Goal: Task Accomplishment & Management: Use online tool/utility

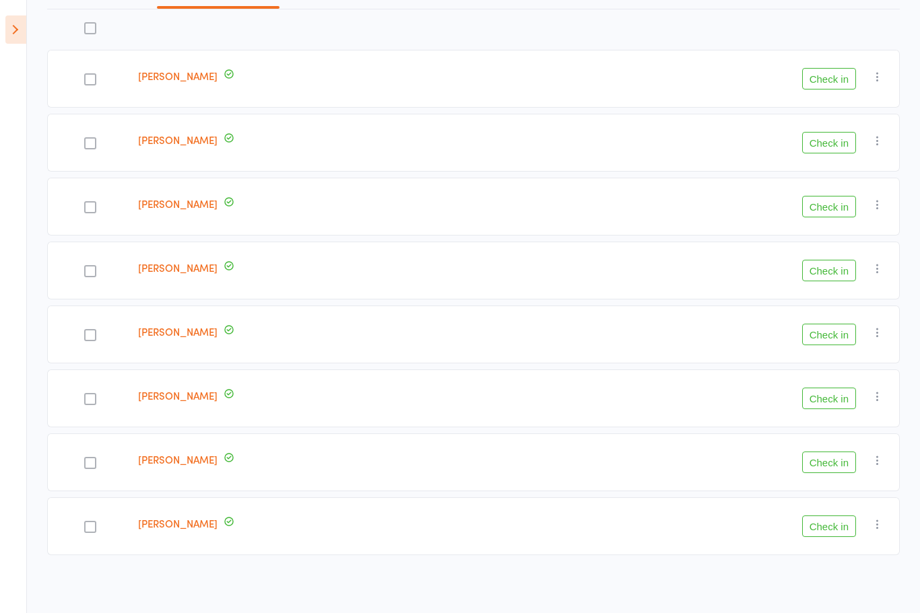
click at [22, 0] on html "[PERSON_NAME] checked in sucessfully Roll Call for Gym Session [DATE] 11:00 Wav…" at bounding box center [460, 140] width 920 height 613
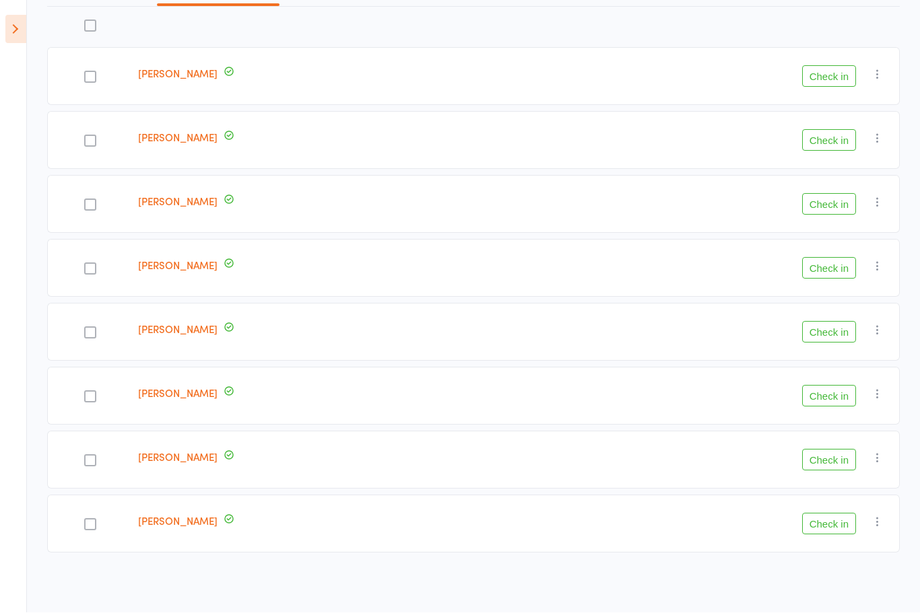
click at [17, 34] on icon at bounding box center [15, 29] width 21 height 28
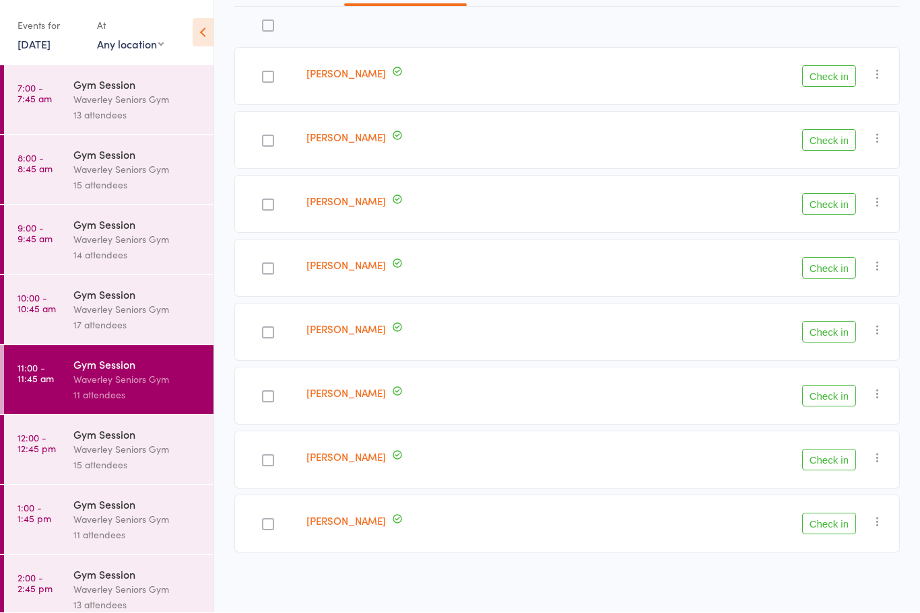
click at [125, 454] on div "Waverley Seniors Gym" at bounding box center [137, 449] width 129 height 15
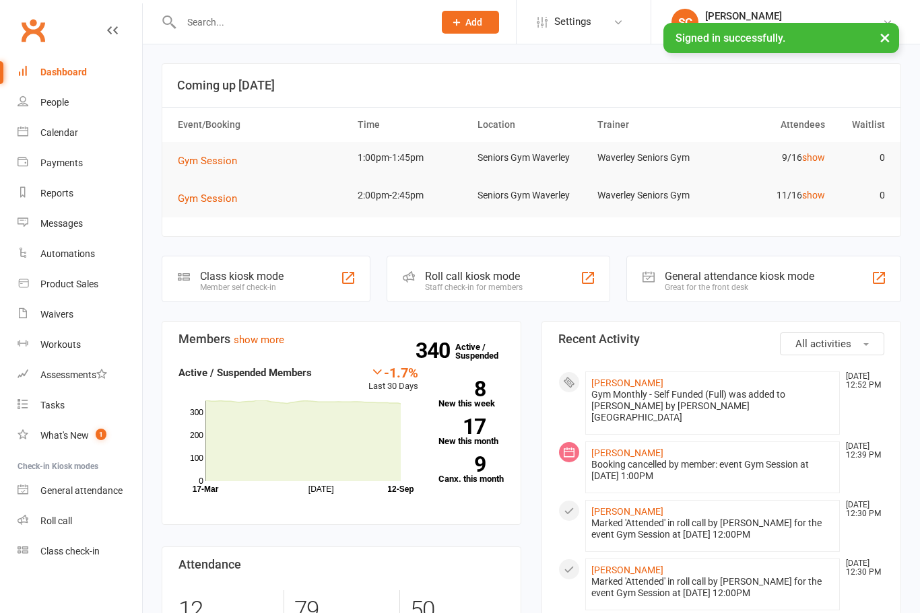
click at [61, 522] on div "Roll call" at bounding box center [56, 521] width 32 height 11
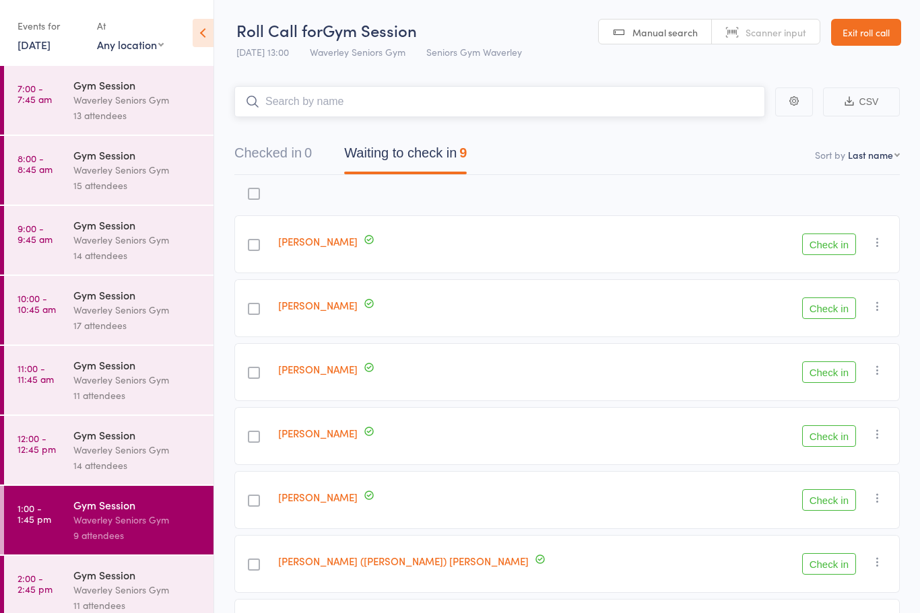
click at [304, 104] on input "search" at bounding box center [499, 101] width 531 height 31
type input "[PERSON_NAME]"
click at [322, 134] on div "[PERSON_NAME] ([PERSON_NAME]) [PERSON_NAME]" at bounding box center [378, 130] width 264 height 15
